Goal: Find specific page/section: Find specific page/section

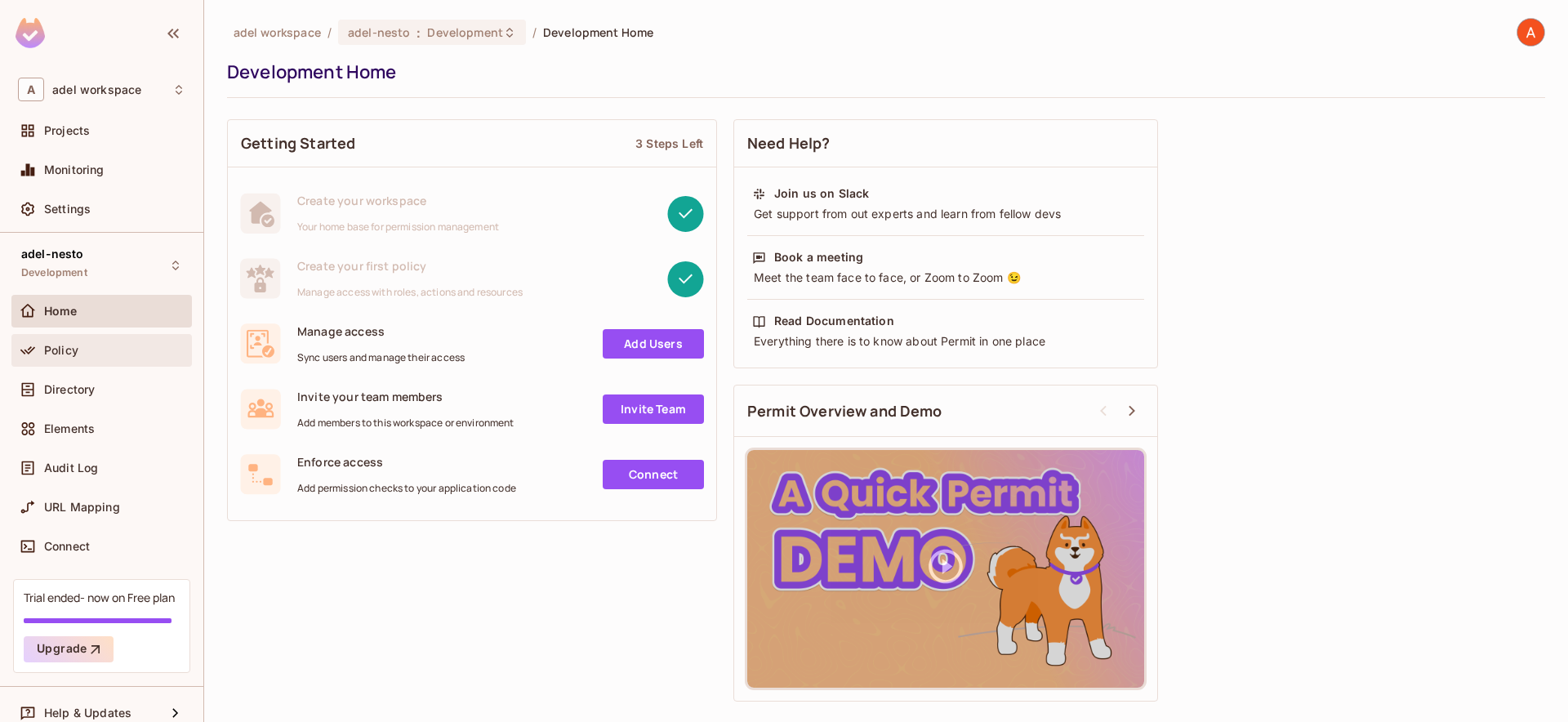
click at [138, 347] on div "Policy" at bounding box center [115, 351] width 141 height 13
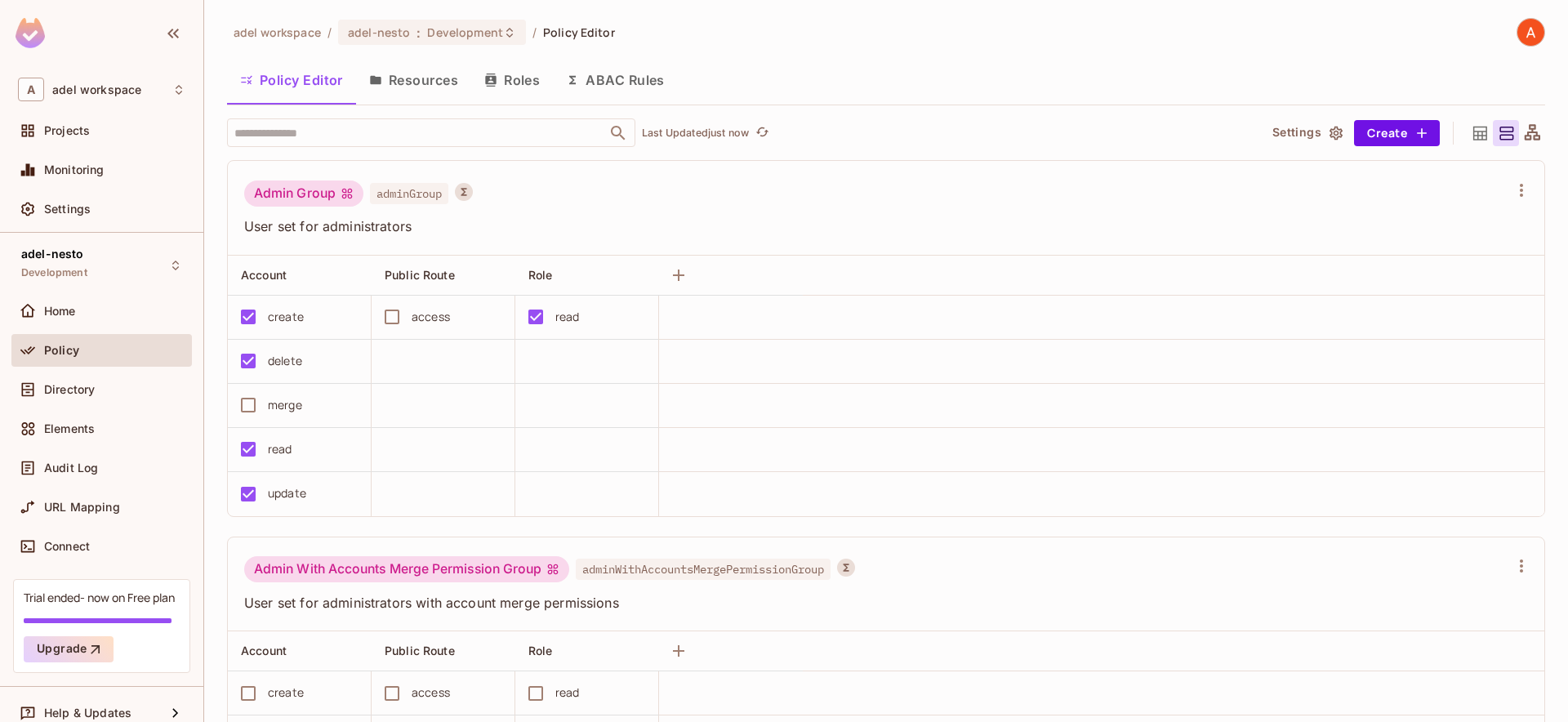
click at [1530, 26] on img at bounding box center [1530, 32] width 27 height 27
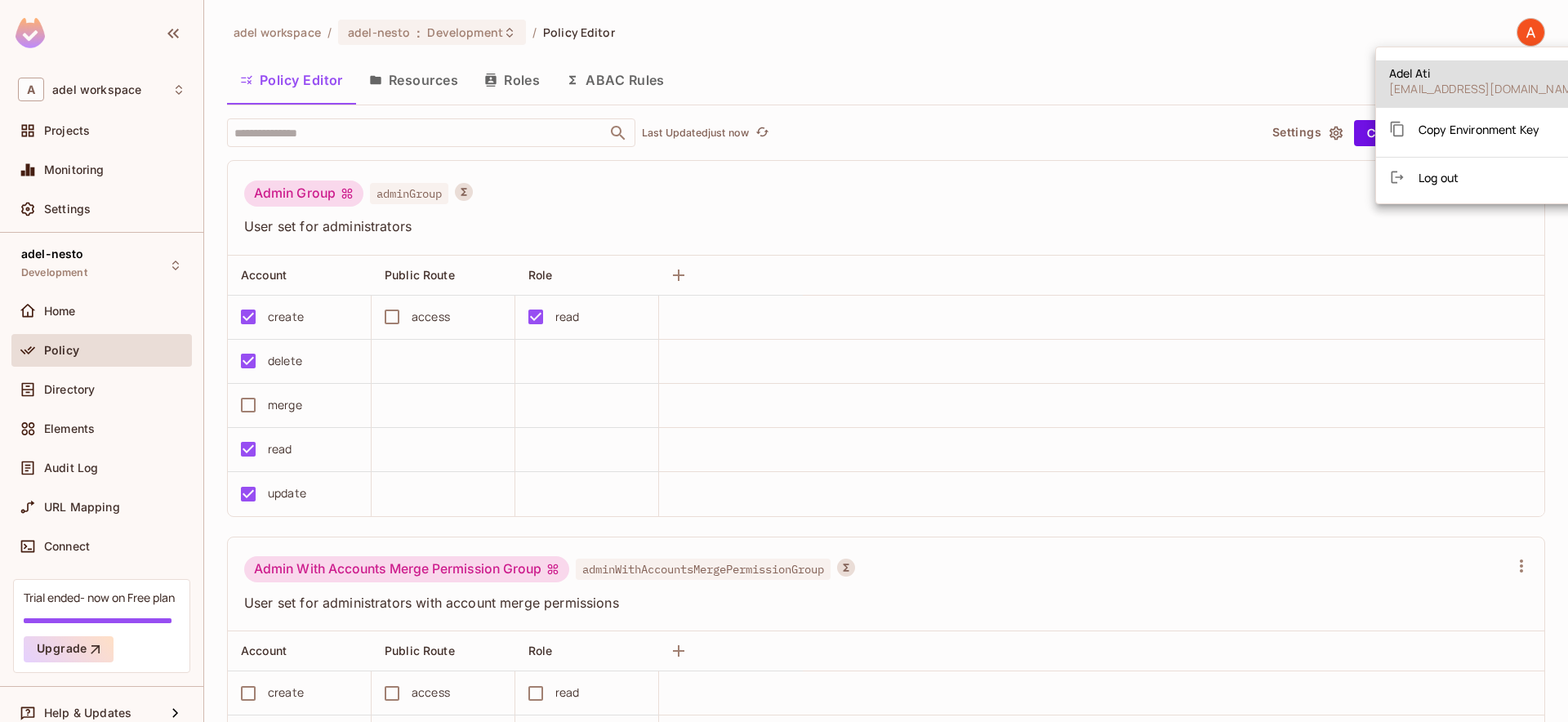
click at [117, 93] on div at bounding box center [784, 361] width 1568 height 722
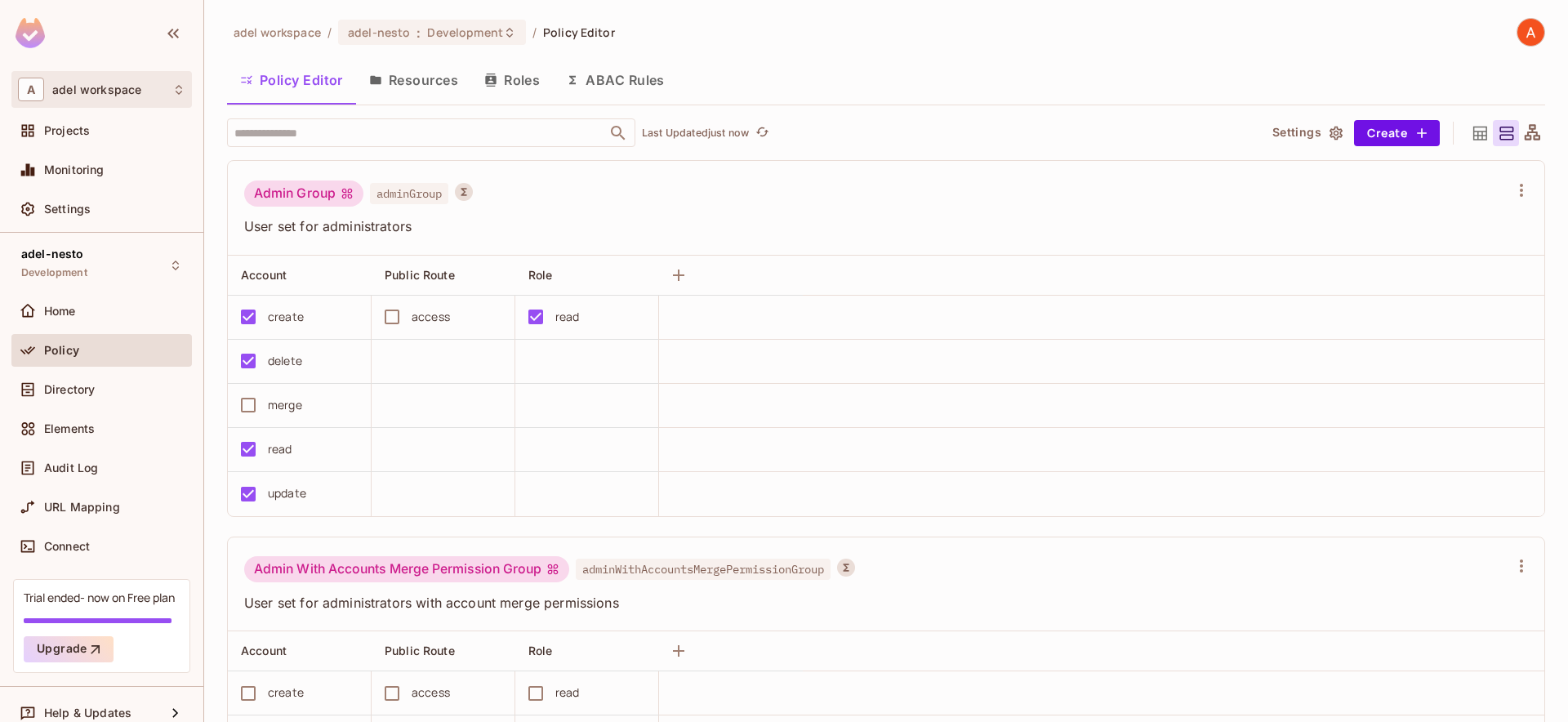
click at [147, 85] on div "A adel workspace" at bounding box center [102, 89] width 168 height 24
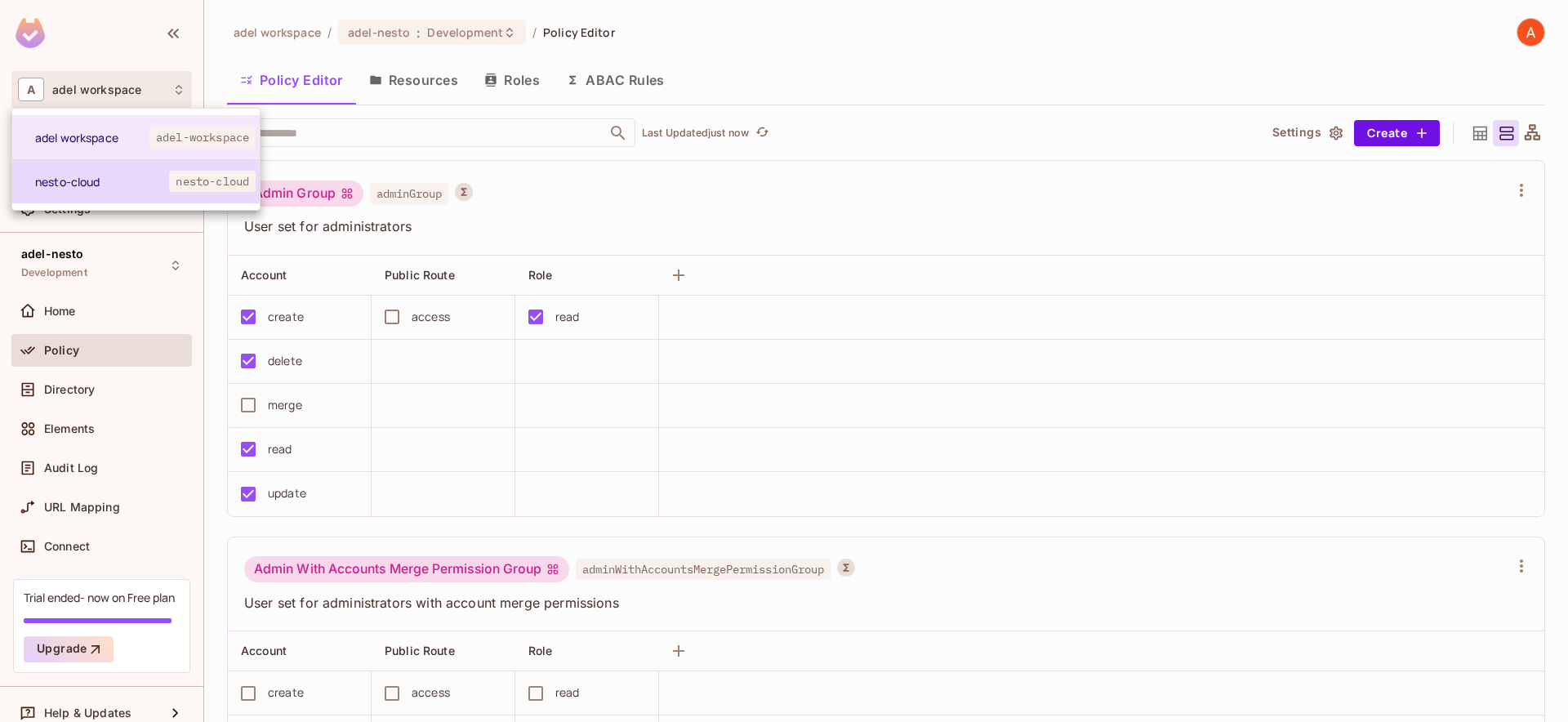
click at [120, 168] on li "nesto-cloud nesto-cloud" at bounding box center [136, 182] width 247 height 44
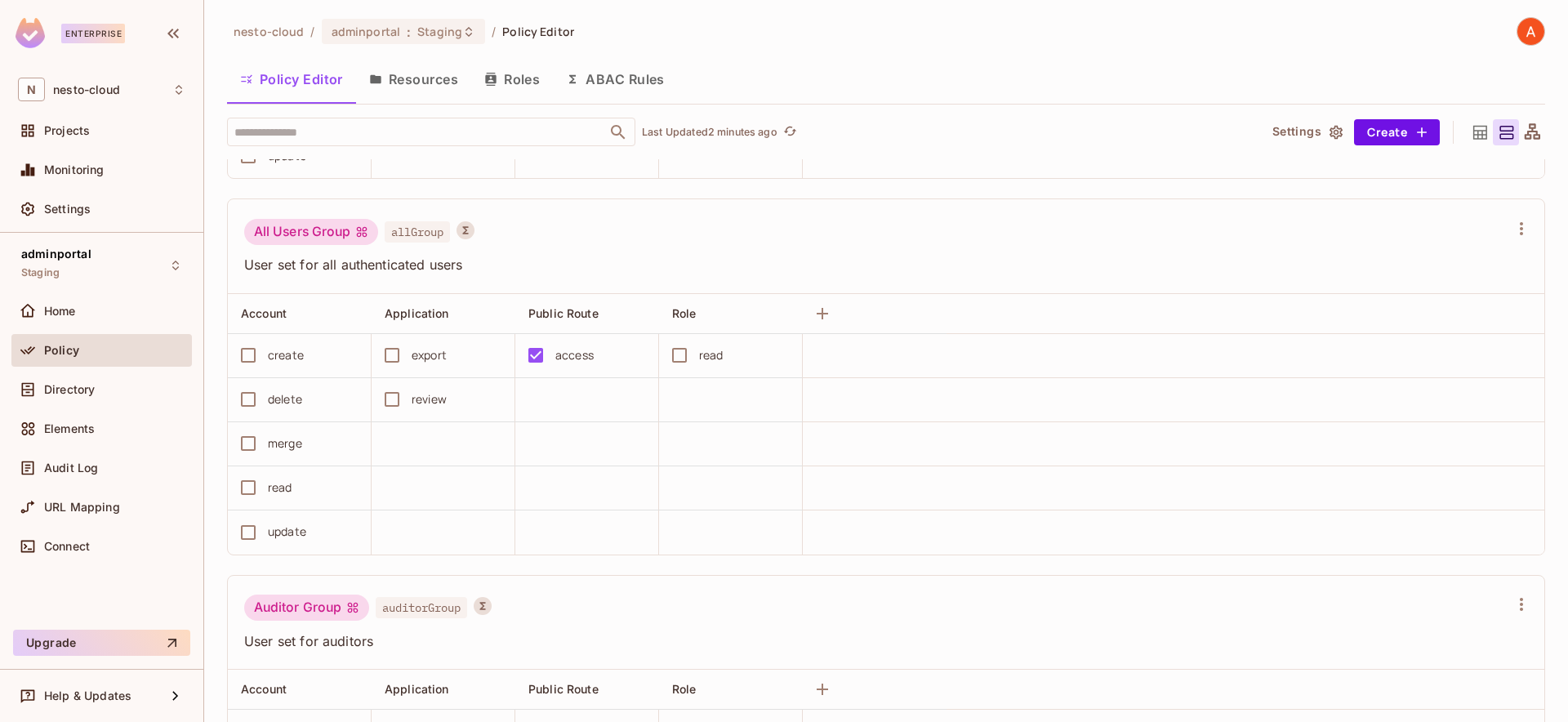
scroll to position [963, 0]
